Goal: Navigation & Orientation: Find specific page/section

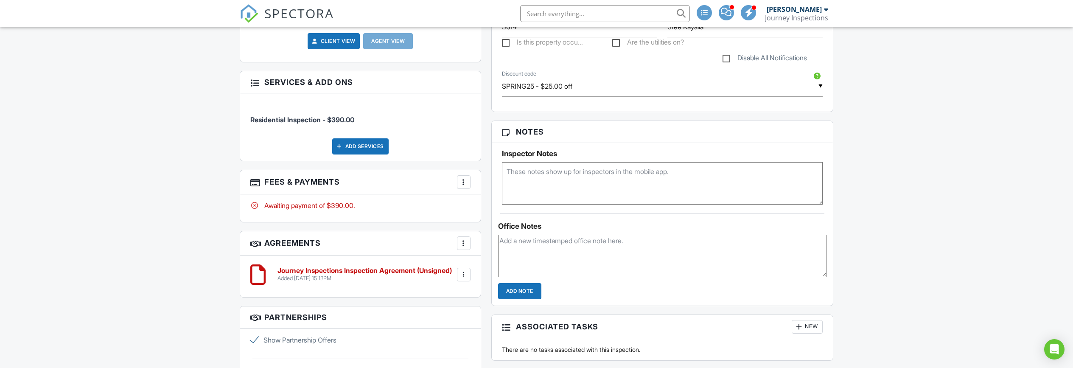
scroll to position [448, 0]
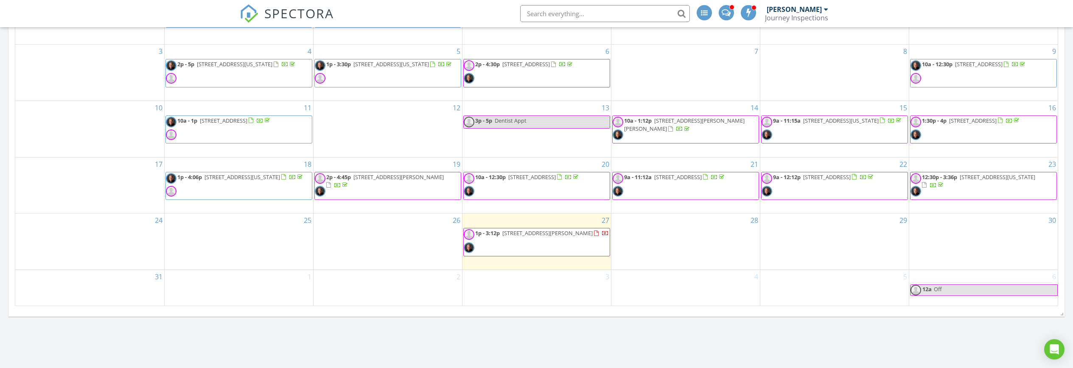
scroll to position [441, 0]
click at [707, 246] on div "28" at bounding box center [686, 240] width 149 height 56
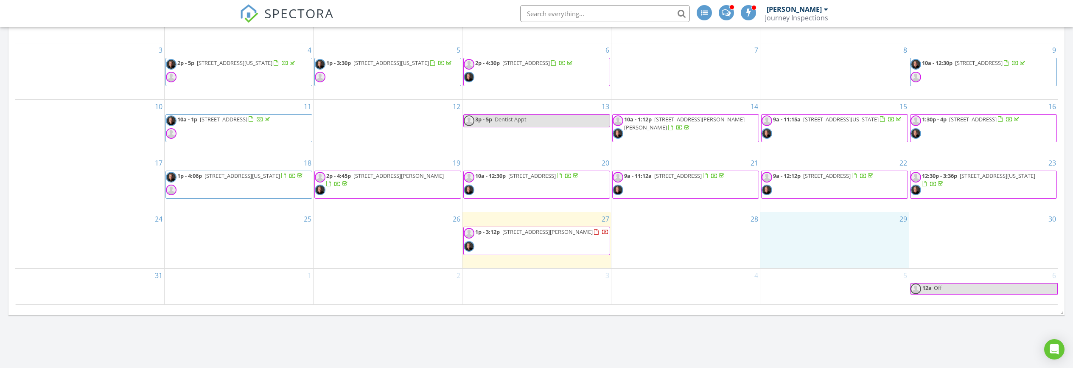
click at [875, 226] on div "29" at bounding box center [835, 240] width 149 height 56
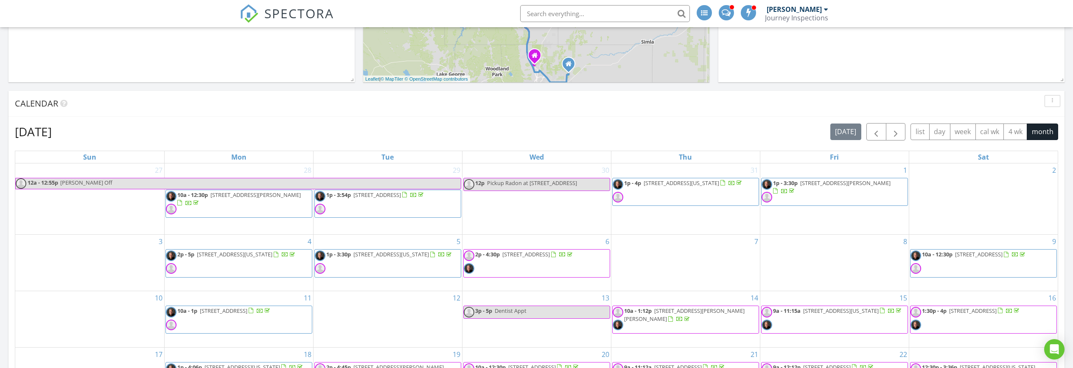
scroll to position [221, 0]
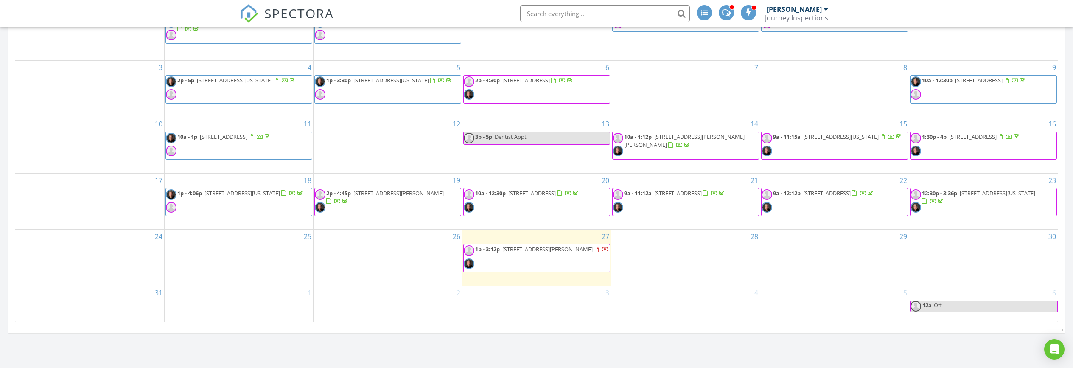
scroll to position [964, 1074]
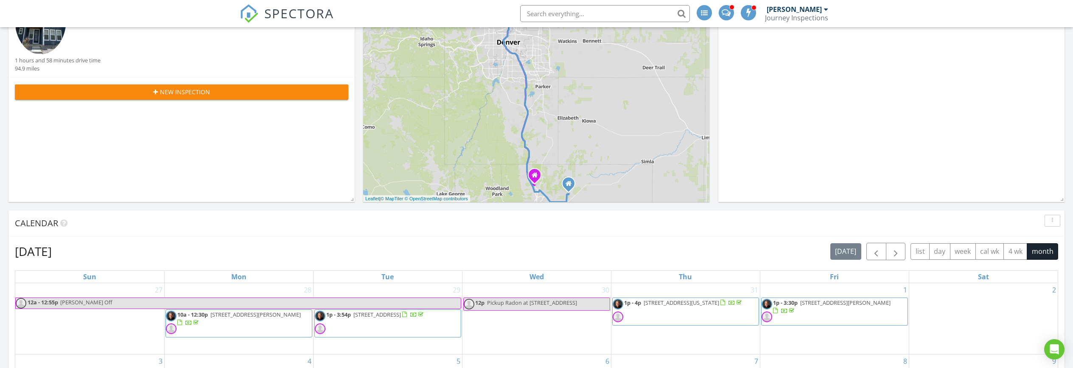
scroll to position [131, 0]
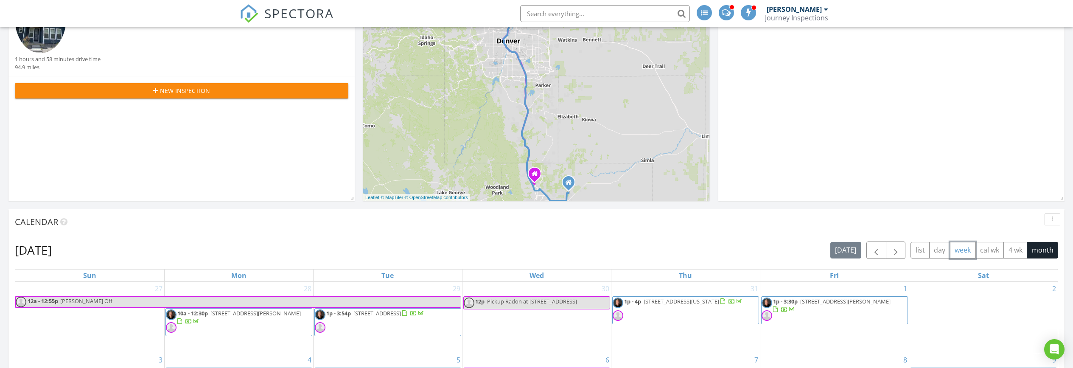
click at [967, 253] on button "week" at bounding box center [963, 250] width 26 height 17
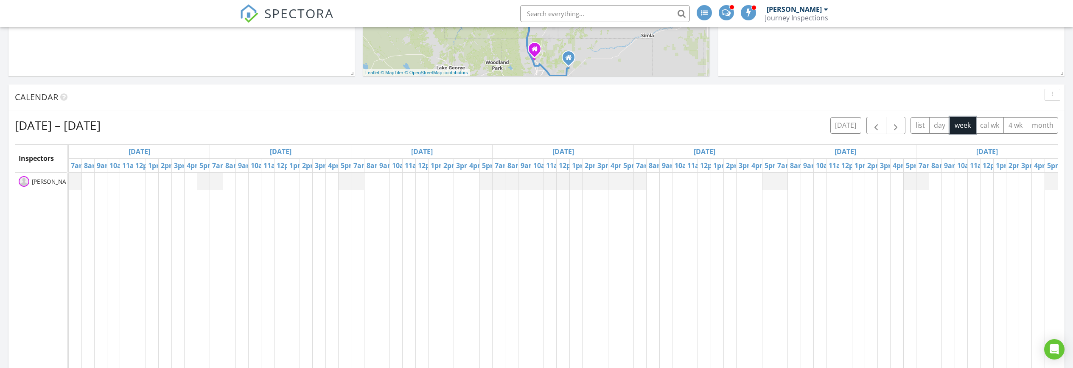
scroll to position [244, 0]
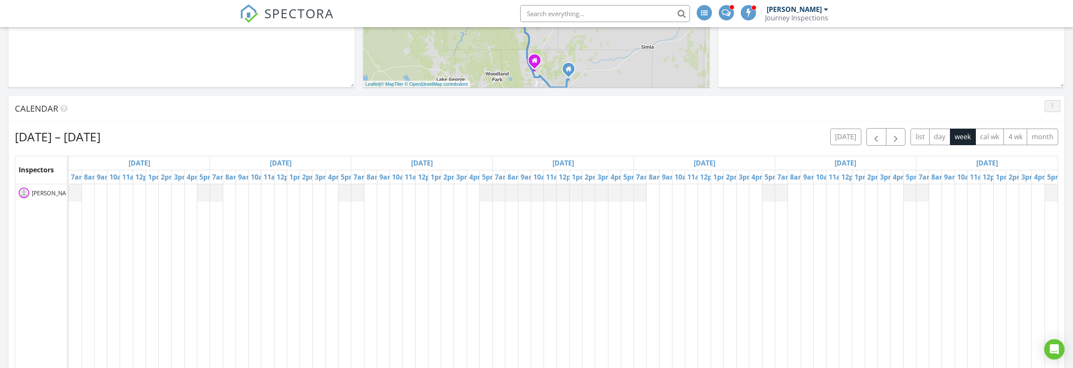
click at [1054, 106] on div "button" at bounding box center [1053, 106] width 8 height 6
click at [1056, 128] on div "Refresh" at bounding box center [1045, 126] width 31 height 10
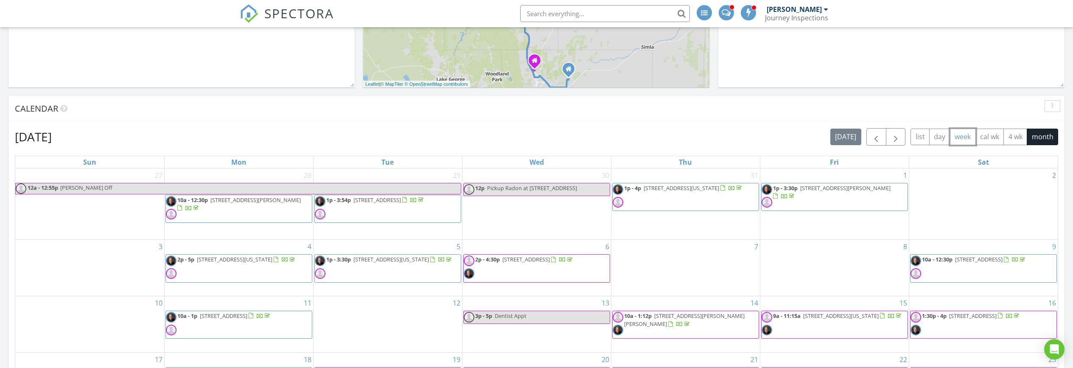
click at [968, 139] on button "week" at bounding box center [963, 137] width 26 height 17
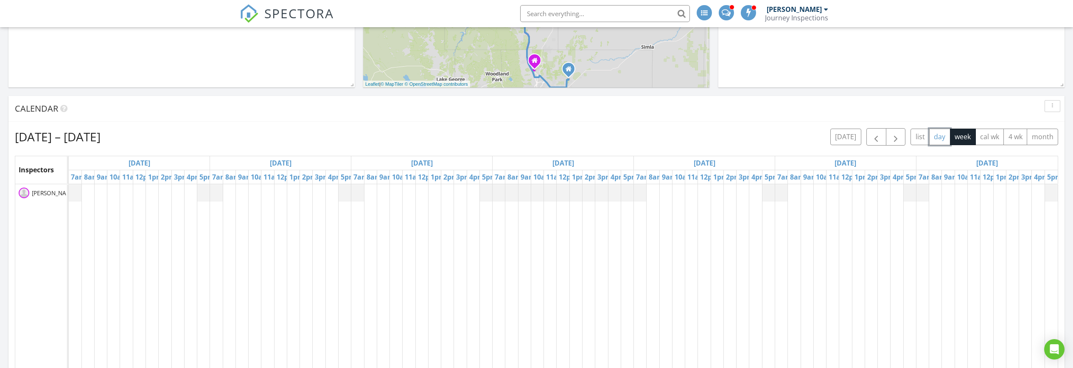
click at [938, 138] on button "day" at bounding box center [940, 137] width 21 height 17
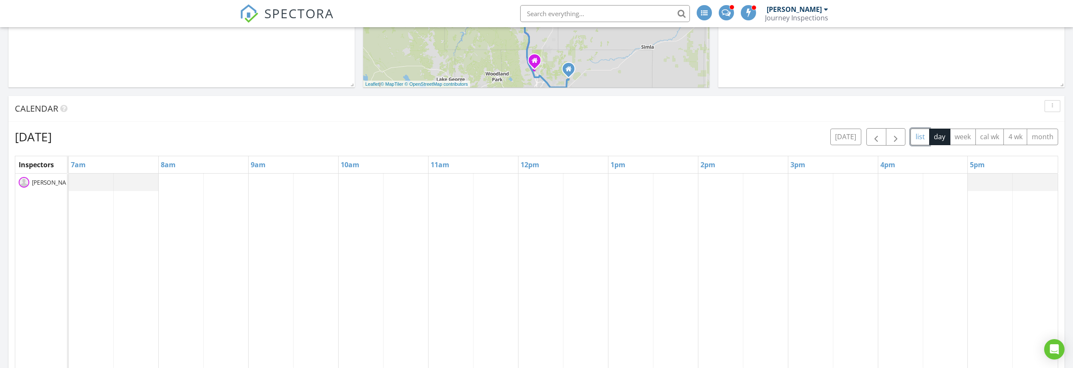
click at [928, 140] on button "list" at bounding box center [920, 137] width 19 height 17
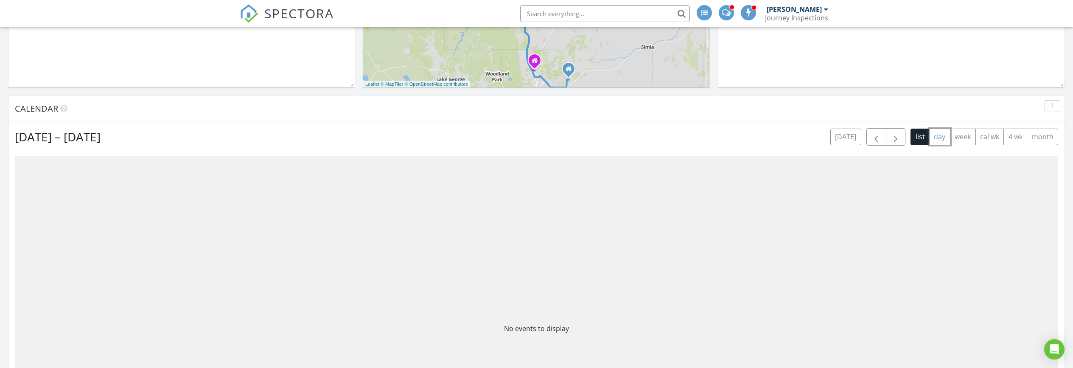
click at [945, 140] on button "day" at bounding box center [940, 137] width 21 height 17
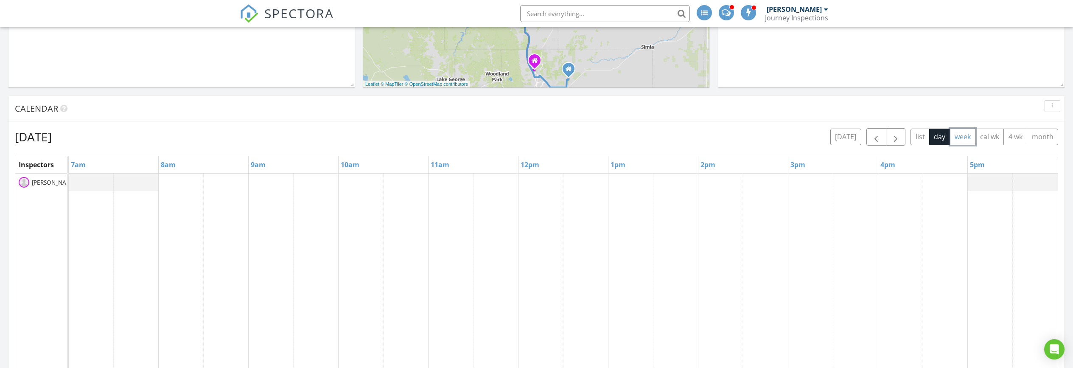
click at [960, 139] on button "week" at bounding box center [963, 137] width 26 height 17
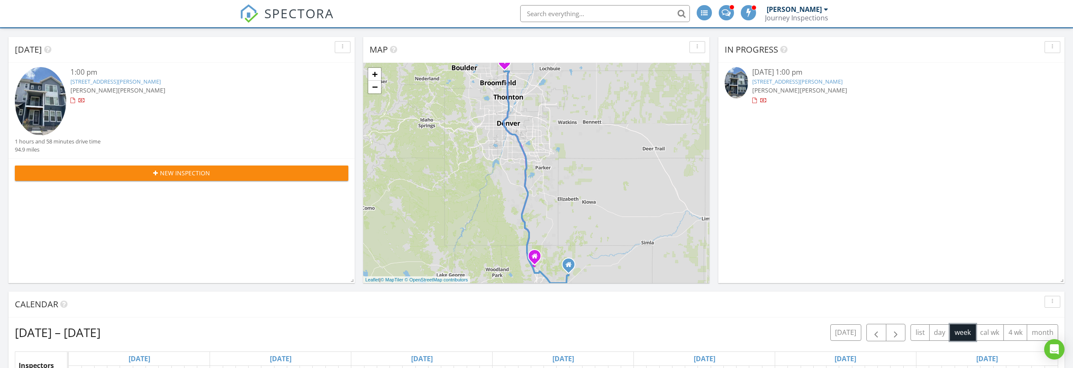
scroll to position [0, 0]
